Goal: Task Accomplishment & Management: Use online tool/utility

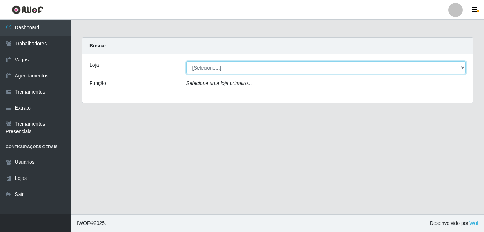
click at [461, 68] on select "[Selecione...] [GEOGRAPHIC_DATA] - [DATE][GEOGRAPHIC_DATA]" at bounding box center [326, 67] width 280 height 12
select select "471"
click at [186, 61] on select "[Selecione...] [GEOGRAPHIC_DATA] - [DATE][GEOGRAPHIC_DATA]" at bounding box center [326, 67] width 280 height 12
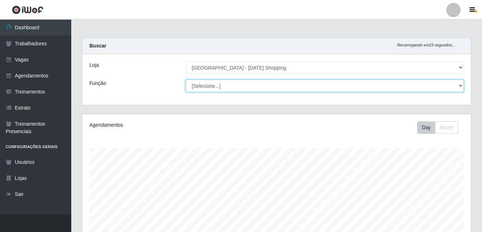
click at [459, 86] on select "[Selecione...] ASG ASG + ASG ++ Assistente de [PERSON_NAME] Assistente de [PERS…" at bounding box center [325, 85] width 278 height 12
click at [186, 79] on select "[Selecione...] ASG ASG + ASG ++ Assistente de [PERSON_NAME] Assistente de [PERS…" at bounding box center [325, 85] width 278 height 12
click at [460, 86] on select "[Selecione...] ASG ASG + ASG ++ Assistente de [PERSON_NAME] Assistente de [PERS…" at bounding box center [325, 85] width 278 height 12
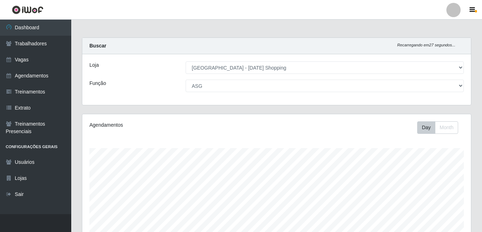
click at [149, 137] on div "Agendamentos Day Month 26/08 Agendamentos 24" at bounding box center [276, 188] width 389 height 148
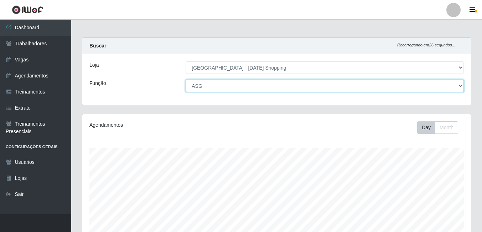
click at [447, 88] on select "[Selecione...] ASG ASG + ASG ++ Assistente de [PERSON_NAME] Assistente de [PERS…" at bounding box center [325, 85] width 278 height 12
click at [186, 79] on select "[Selecione...] ASG ASG + ASG ++ Assistente de [PERSON_NAME] Assistente de [PERS…" at bounding box center [325, 85] width 278 height 12
click at [460, 85] on select "[Selecione...] ASG ASG + ASG ++ Assistente de [PERSON_NAME] Assistente de [PERS…" at bounding box center [325, 85] width 278 height 12
select select "16"
click at [186, 79] on select "[Selecione...] ASG ASG + ASG ++ Assistente de [PERSON_NAME] Assistente de [PERS…" at bounding box center [325, 85] width 278 height 12
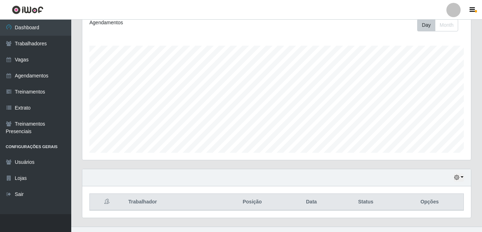
scroll to position [115, 0]
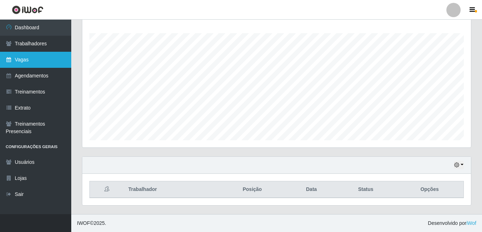
click at [21, 61] on link "Vagas" at bounding box center [35, 60] width 71 height 16
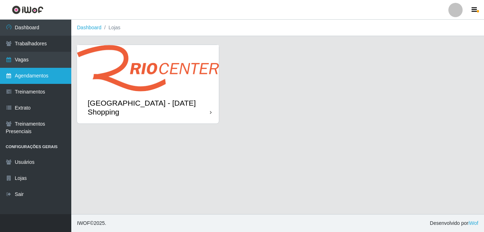
click at [24, 72] on link "Agendamentos" at bounding box center [35, 76] width 71 height 16
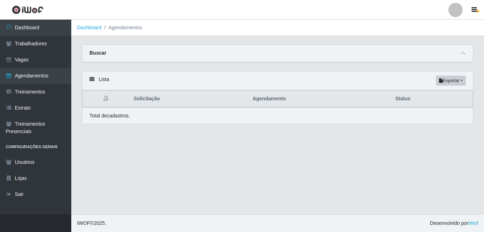
click at [93, 81] on icon at bounding box center [91, 79] width 5 height 5
click at [91, 79] on icon at bounding box center [91, 79] width 5 height 5
click at [464, 54] on icon at bounding box center [462, 53] width 5 height 5
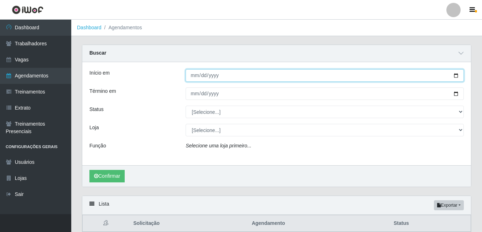
click at [455, 77] on input "Início em" at bounding box center [325, 75] width 278 height 12
type input "[DATE]"
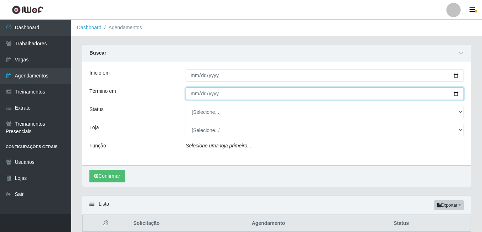
click at [456, 94] on input "Término em" at bounding box center [325, 93] width 278 height 12
type input "[DATE]"
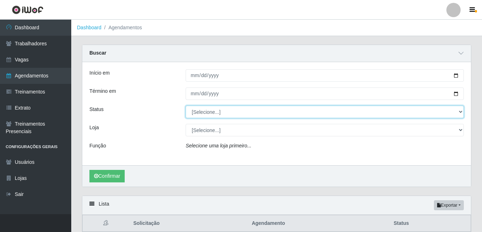
click at [462, 113] on select "[Selecione...] AGENDADO AGUARDANDO LIBERAR EM ANDAMENTO EM REVISÃO FINALIZADO C…" at bounding box center [325, 111] width 278 height 12
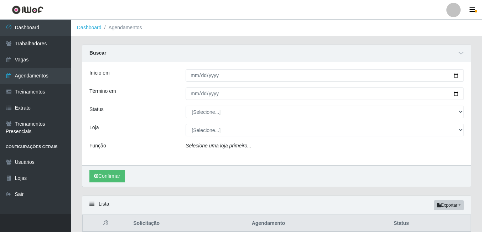
click at [160, 136] on div "Início em [DATE] Término em [DATE] Status [Selecione...] AGENDADO AGUARDANDO LI…" at bounding box center [276, 113] width 389 height 103
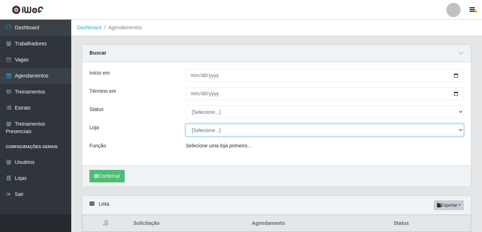
click at [461, 130] on select "[Selecione...] [GEOGRAPHIC_DATA] - [DATE][GEOGRAPHIC_DATA]" at bounding box center [325, 130] width 278 height 12
select select "471"
click at [186, 124] on select "[Selecione...] [GEOGRAPHIC_DATA] - [DATE][GEOGRAPHIC_DATA]" at bounding box center [325, 130] width 278 height 12
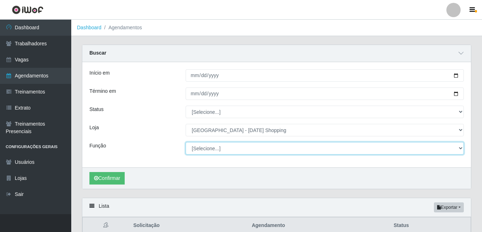
click at [461, 152] on select "[Selecione...] ASG ASG + ASG ++ Assistente de [PERSON_NAME] Assistente de [PERS…" at bounding box center [325, 148] width 278 height 12
select select "16"
click at [186, 142] on select "[Selecione...] ASG ASG + ASG ++ Assistente de [PERSON_NAME] Assistente de [PERS…" at bounding box center [325, 148] width 278 height 12
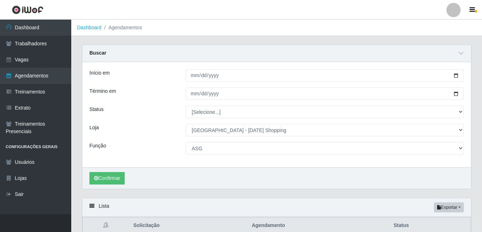
click at [136, 108] on div "Status" at bounding box center [132, 111] width 96 height 12
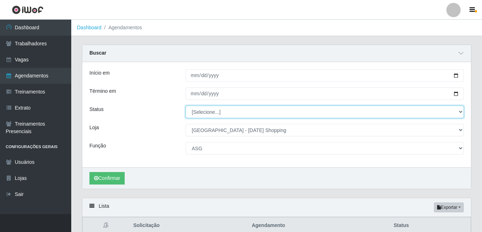
click at [460, 112] on select "[Selecione...] AGENDADO AGUARDANDO LIBERAR EM ANDAMENTO EM REVISÃO FINALIZADO C…" at bounding box center [325, 111] width 278 height 12
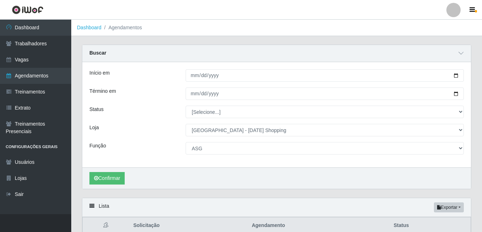
click at [126, 125] on div "Loja" at bounding box center [132, 130] width 96 height 12
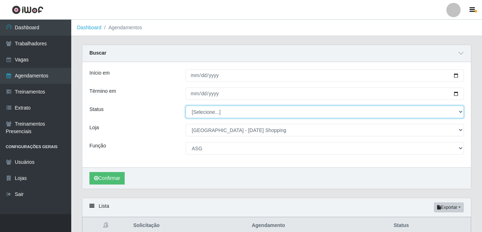
click at [457, 112] on select "[Selecione...] AGENDADO AGUARDANDO LIBERAR EM ANDAMENTO EM REVISÃO FINALIZADO C…" at bounding box center [325, 111] width 278 height 12
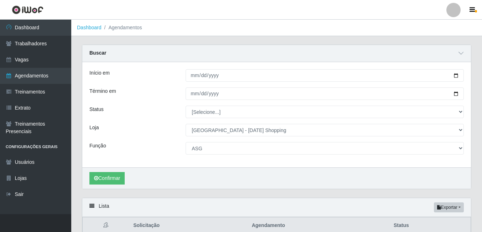
click at [150, 140] on div "Início em [DATE] Término em [DATE] Status [Selecione...] AGENDADO AGUARDANDO LI…" at bounding box center [276, 114] width 389 height 105
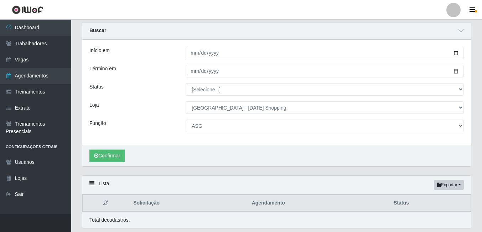
scroll to position [46, 0]
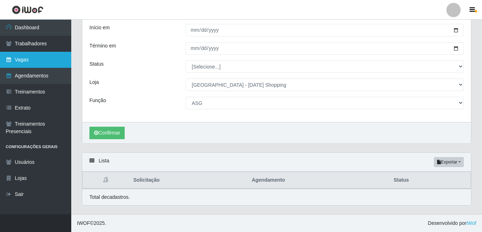
click at [22, 57] on link "Vagas" at bounding box center [35, 60] width 71 height 16
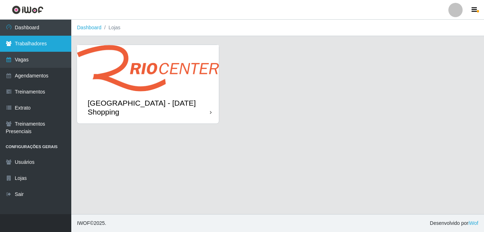
click at [31, 42] on link "Trabalhadores" at bounding box center [35, 44] width 71 height 16
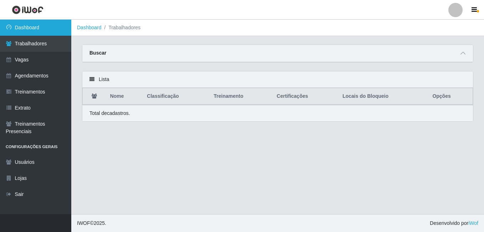
click at [20, 32] on link "Dashboard" at bounding box center [35, 28] width 71 height 16
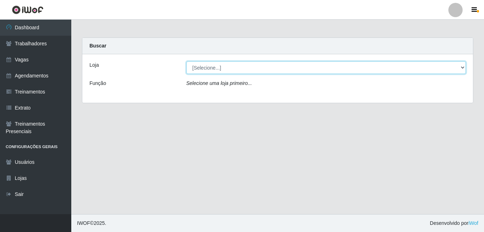
click at [460, 69] on select "[Selecione...] [GEOGRAPHIC_DATA] - [DATE][GEOGRAPHIC_DATA]" at bounding box center [326, 67] width 280 height 12
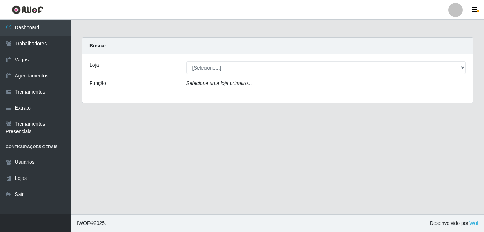
click at [121, 117] on main "Carregando... Buscar Loja [Selecione...] [GEOGRAPHIC_DATA] - [DATE] Shopping Fu…" at bounding box center [277, 117] width 413 height 194
click at [22, 62] on link "Vagas" at bounding box center [35, 60] width 71 height 16
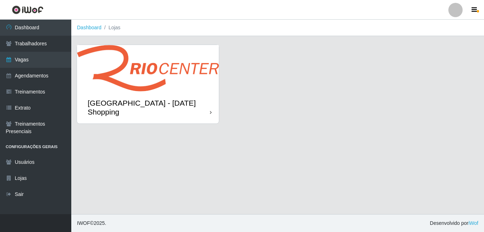
click at [194, 93] on div "[GEOGRAPHIC_DATA] - [DATE] Shopping" at bounding box center [148, 107] width 142 height 32
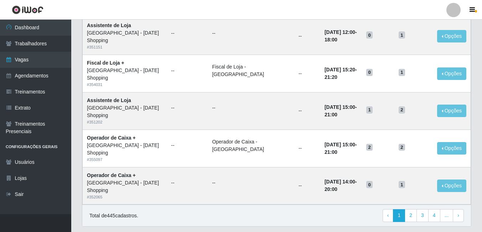
scroll to position [485, 0]
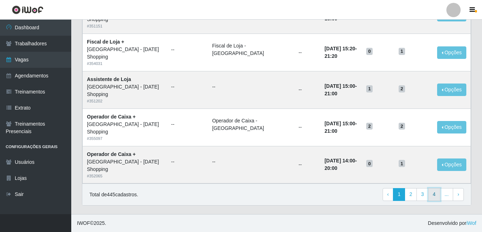
click at [434, 196] on link "4" at bounding box center [434, 194] width 12 height 13
